Goal: Task Accomplishment & Management: Manage account settings

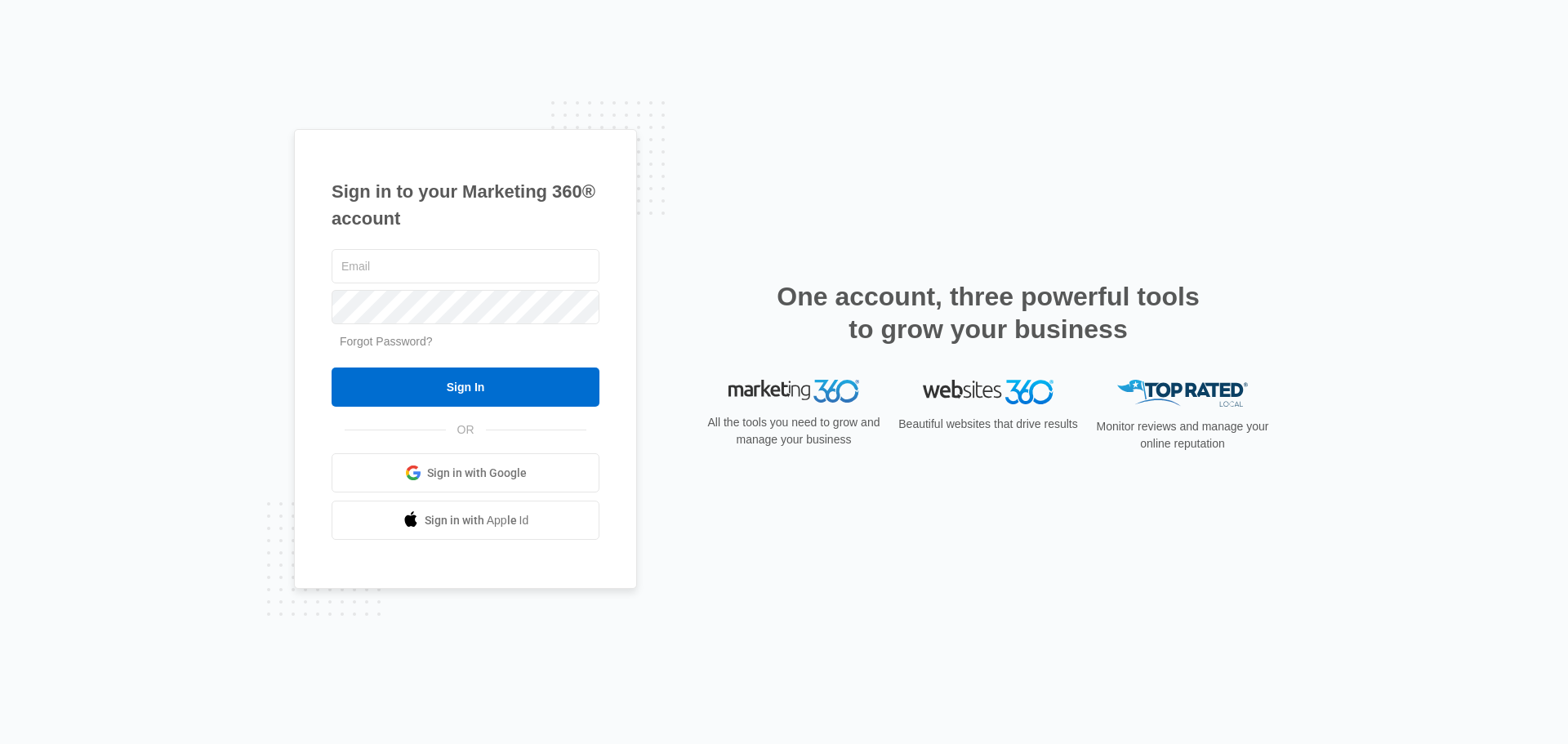
click at [375, 345] on link "Forgot Password?" at bounding box center [387, 341] width 93 height 13
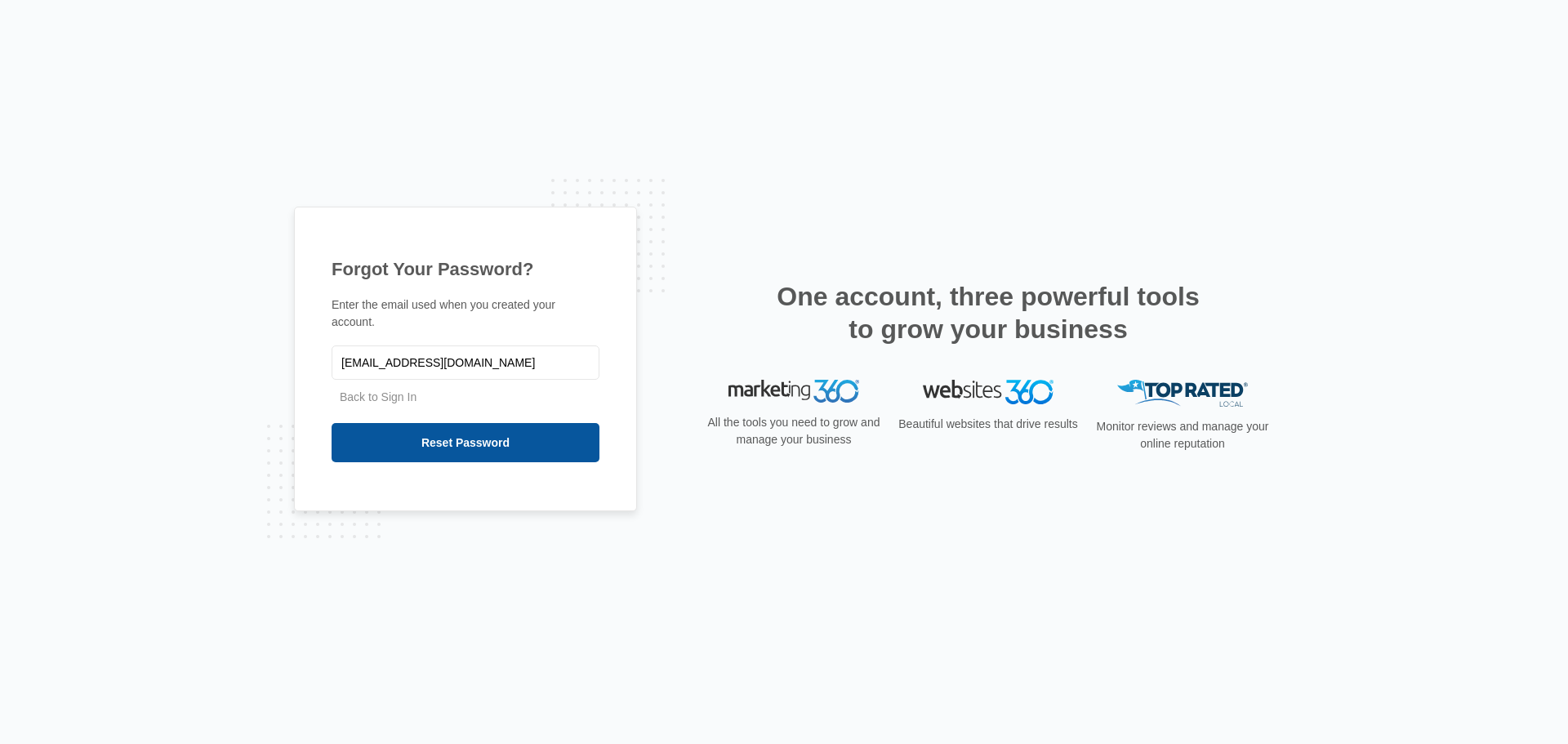
type input "[EMAIL_ADDRESS][DOMAIN_NAME]"
click at [486, 437] on input "Reset Password" at bounding box center [465, 442] width 268 height 39
